Goal: Information Seeking & Learning: Learn about a topic

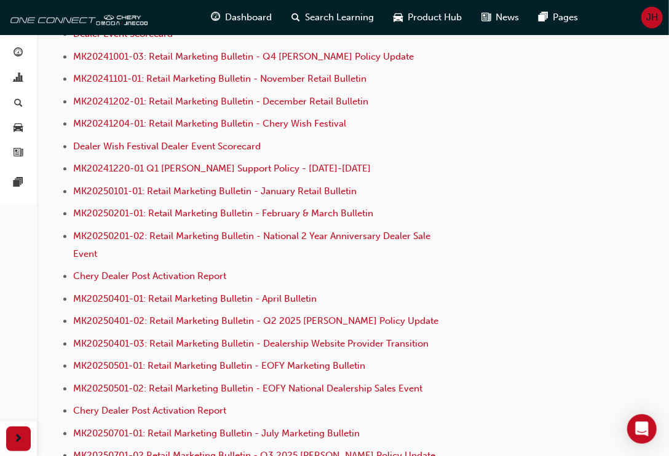
scroll to position [3477, 0]
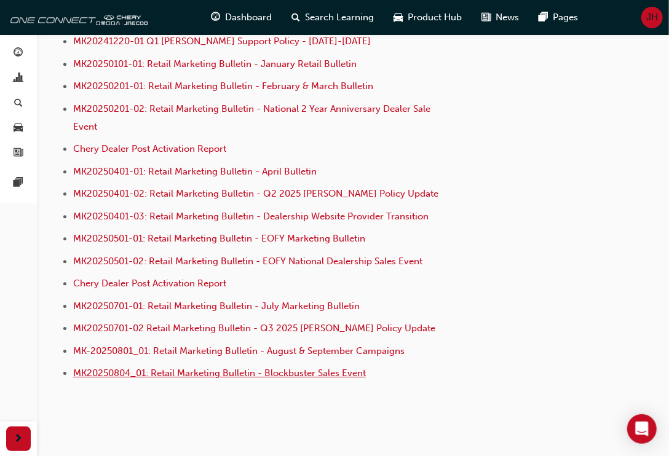
click at [262, 368] on span "MK20250804_01: Retail Marketing Bulletin - Blockbuster Sales Event" at bounding box center [219, 373] width 293 height 11
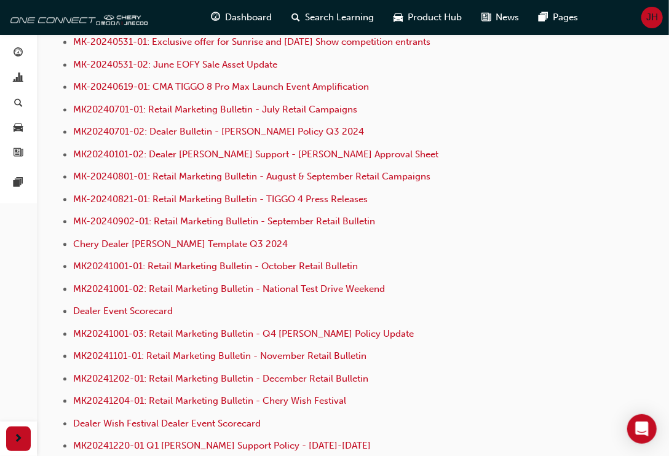
scroll to position [3477, 0]
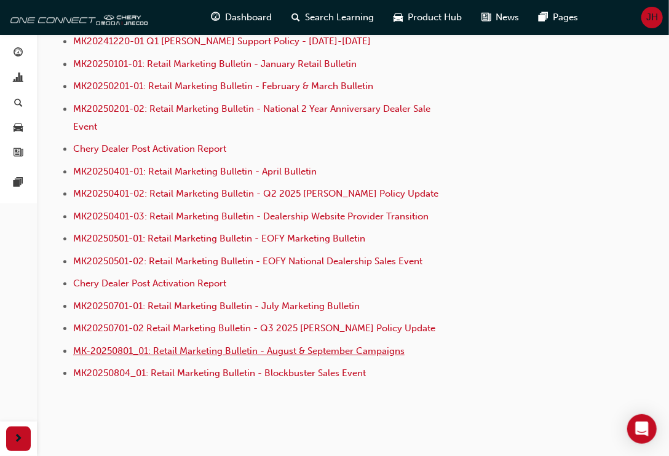
click at [307, 345] on span "MK-20250801_01: Retail Marketing Bulletin - August & September Campaigns" at bounding box center [238, 350] width 331 height 11
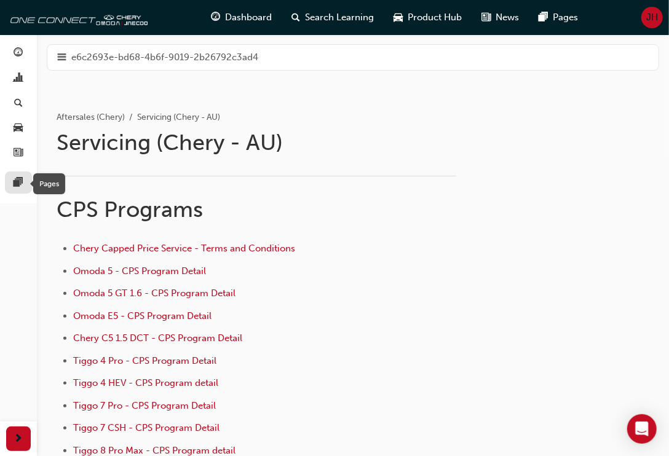
click at [14, 179] on span "pages-icon" at bounding box center [18, 183] width 9 height 11
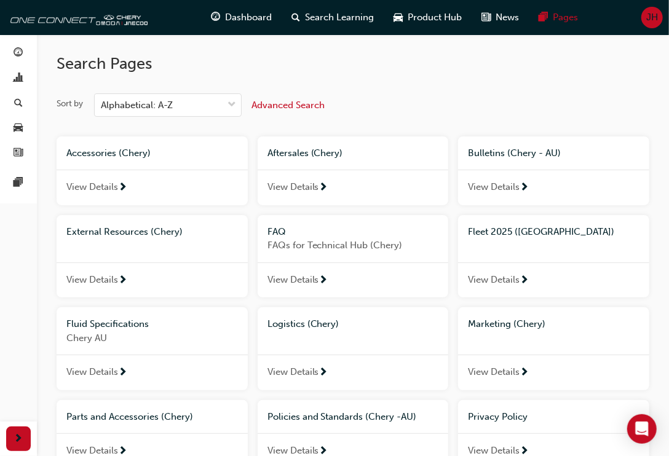
click at [491, 278] on span "View Details" at bounding box center [494, 280] width 52 height 14
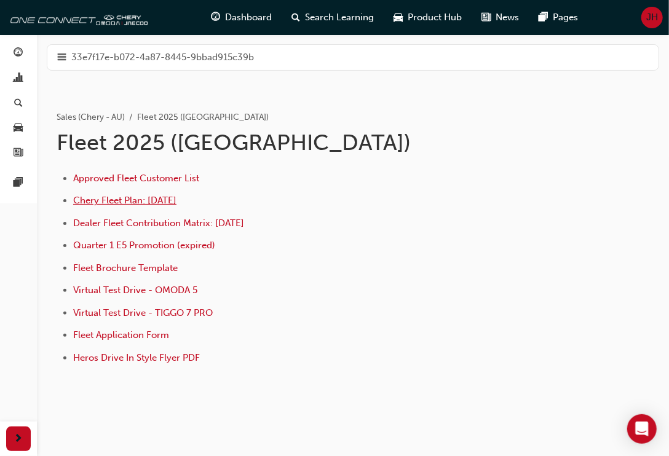
click at [122, 197] on span "Chery Fleet Plan: Jan 2025" at bounding box center [124, 200] width 103 height 11
